Goal: Task Accomplishment & Management: Manage account settings

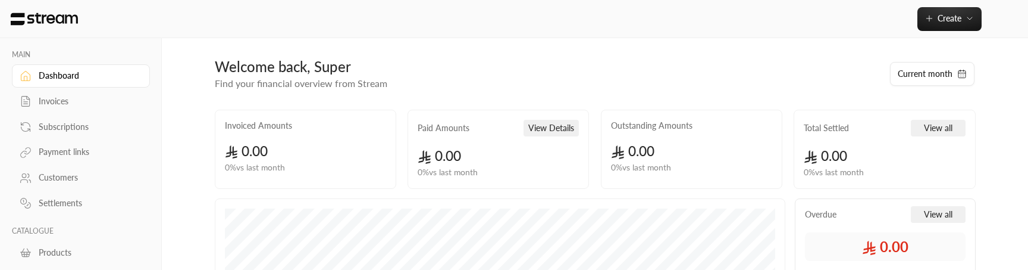
click at [71, 182] on div "Customers" at bounding box center [87, 177] width 96 height 12
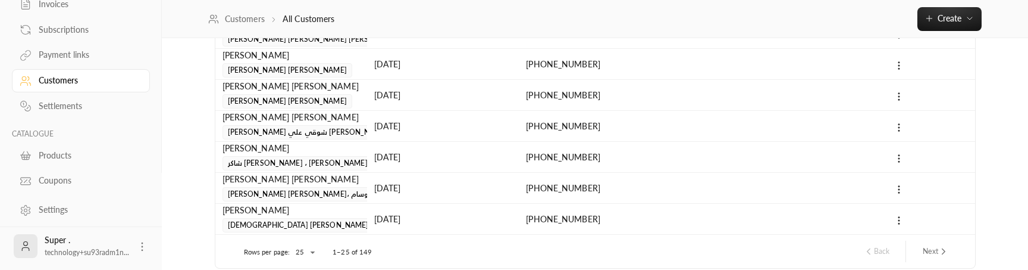
scroll to position [716, 0]
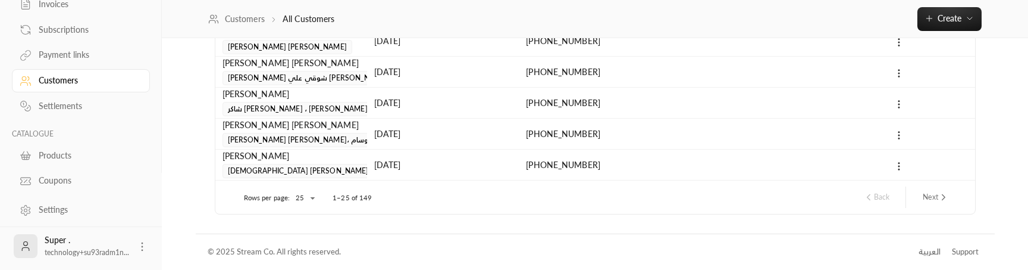
click at [139, 246] on icon at bounding box center [142, 246] width 12 height 12
click at [136, 246] on li "Logout" at bounding box center [123, 245] width 43 height 19
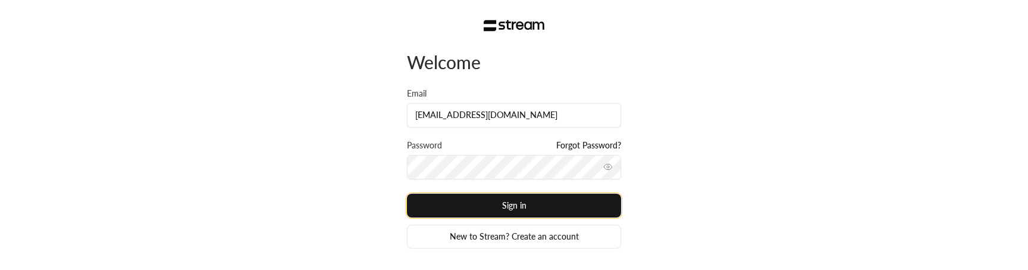
click at [559, 206] on button "Sign in" at bounding box center [514, 205] width 214 height 24
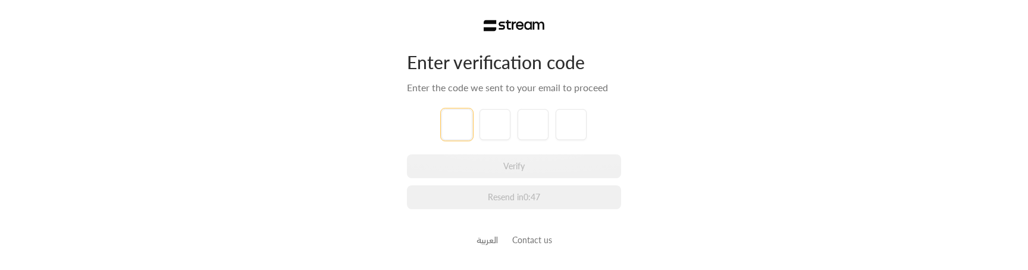
paste input "1"
type input "1"
type input "2"
type input "7"
type input "3"
